Goal: Information Seeking & Learning: Learn about a topic

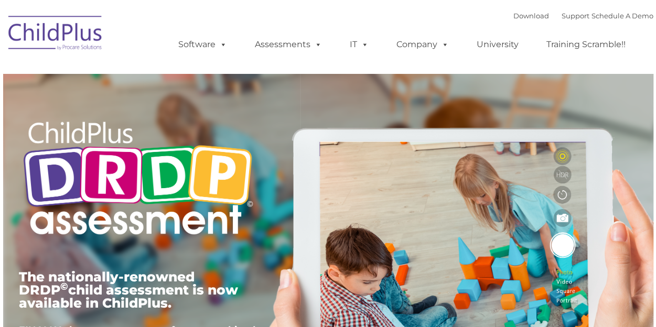
type input ""
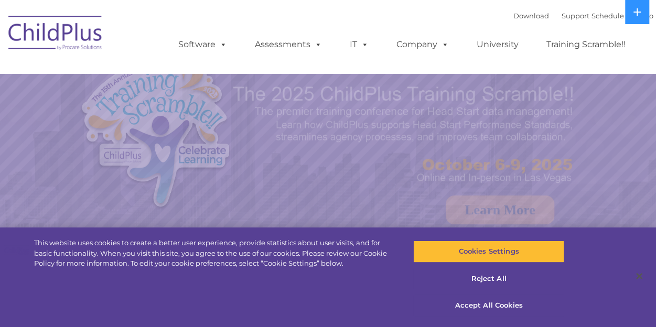
select select "MEDIUM"
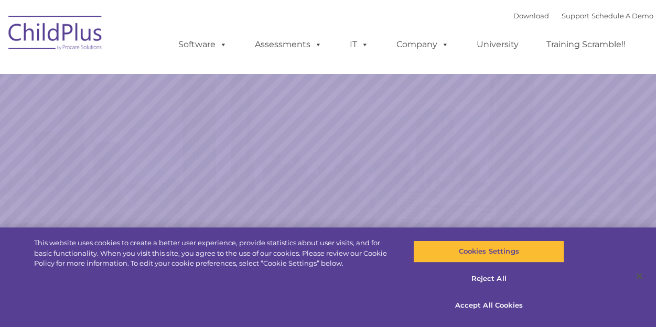
select select "MEDIUM"
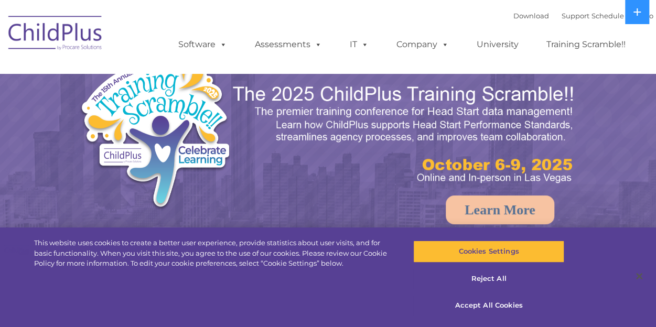
select select "MEDIUM"
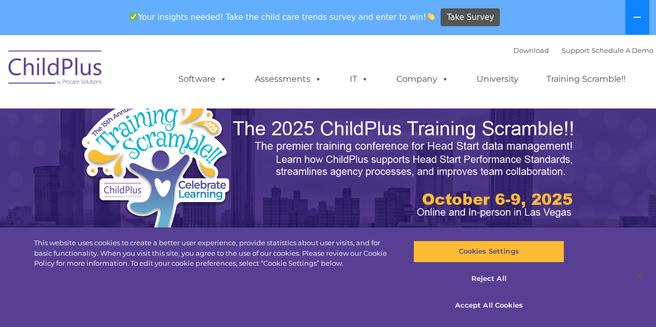
click at [638, 22] on button at bounding box center [637, 17] width 24 height 35
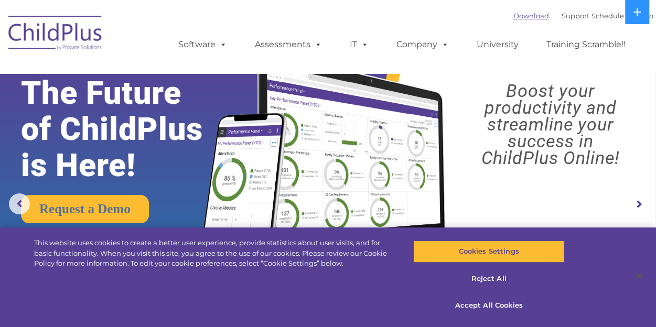
click at [514, 12] on link "Download" at bounding box center [532, 16] width 36 height 8
